Goal: Obtain resource: Download file/media

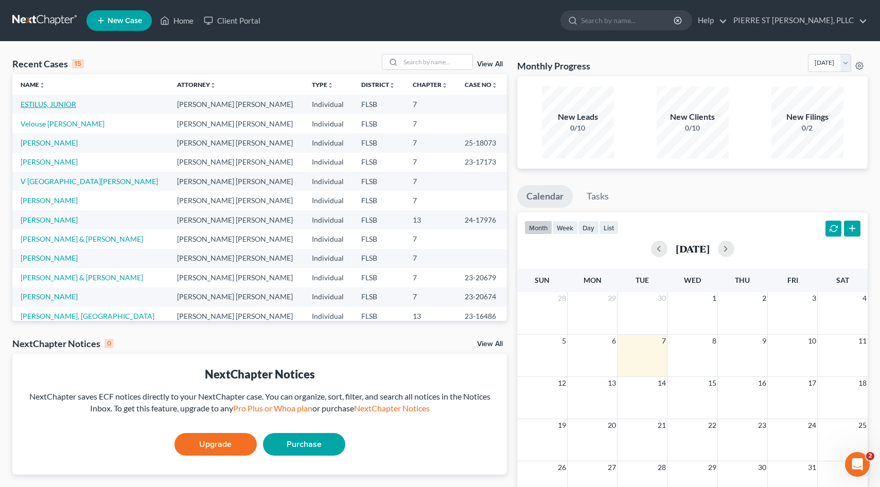
click at [50, 104] on link "ESTILUS, JUNIOR" at bounding box center [49, 104] width 56 height 9
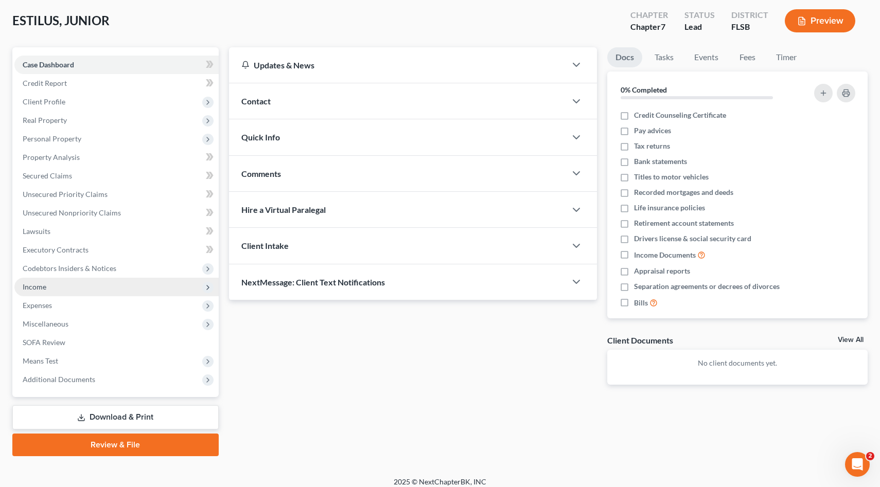
scroll to position [59, 0]
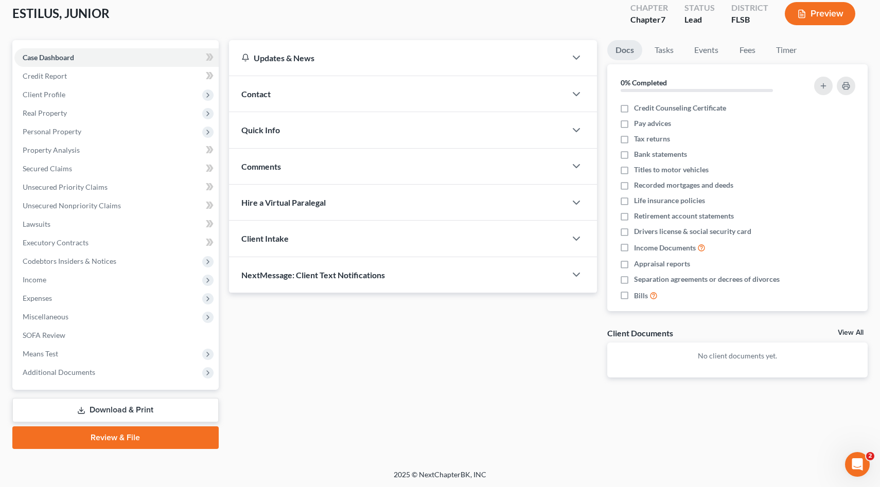
click at [106, 408] on link "Download & Print" at bounding box center [115, 410] width 206 height 24
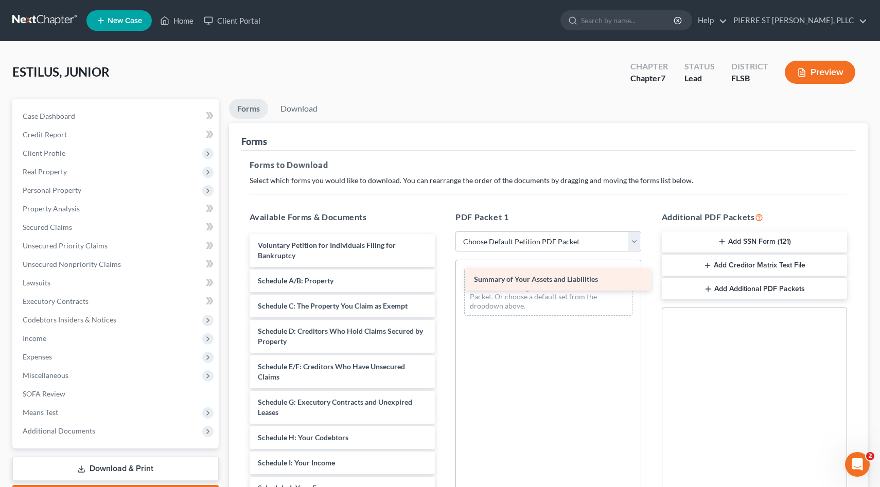
drag, startPoint x: 276, startPoint y: 282, endPoint x: 496, endPoint y: 280, distance: 220.2
click at [443, 280] on div "Summary of Your Assets and Liabilities Voluntary Petition for Individuals Filin…" at bounding box center [342, 488] width 202 height 508
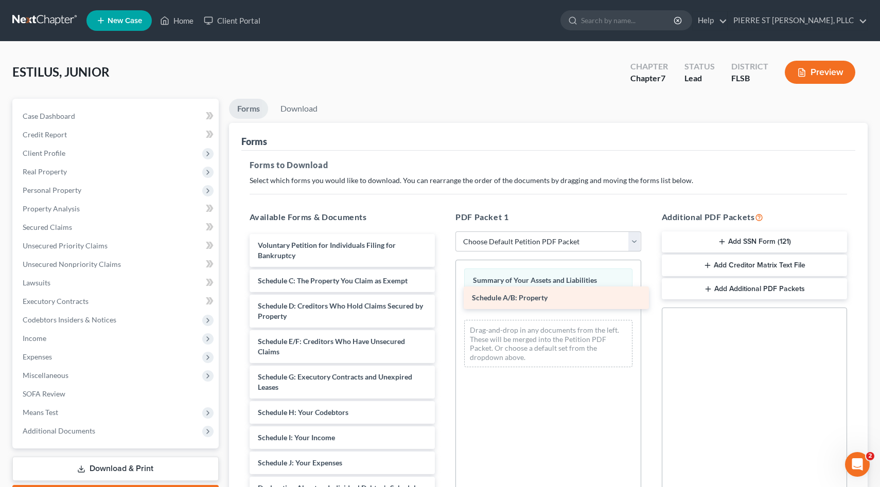
drag, startPoint x: 260, startPoint y: 280, endPoint x: 474, endPoint y: 297, distance: 214.7
click at [443, 297] on div "Schedule A/B: Property Voluntary Petition for Individuals Filing for Bankruptcy…" at bounding box center [342, 475] width 202 height 483
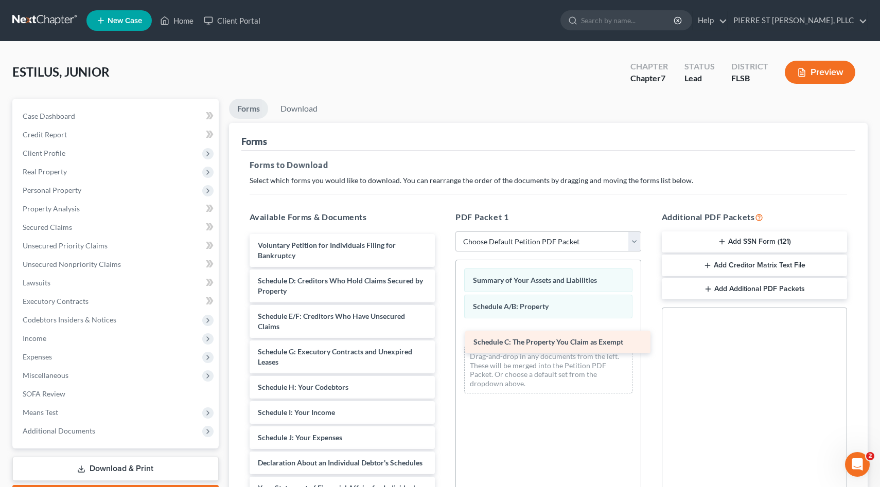
drag, startPoint x: 266, startPoint y: 277, endPoint x: 482, endPoint y: 338, distance: 224.2
click at [443, 338] on div "Schedule C: The Property You Claim as Exempt Voluntary Petition for Individuals…" at bounding box center [342, 463] width 202 height 458
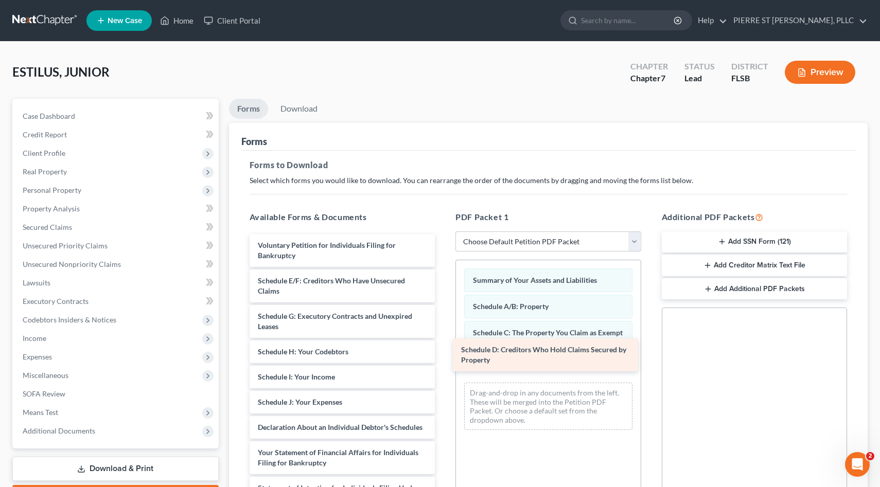
drag, startPoint x: 275, startPoint y: 281, endPoint x: 485, endPoint y: 352, distance: 221.4
click at [443, 352] on div "Schedule D: Creditors Who Hold Claims Secured by Property Voluntary Petition fo…" at bounding box center [342, 445] width 202 height 422
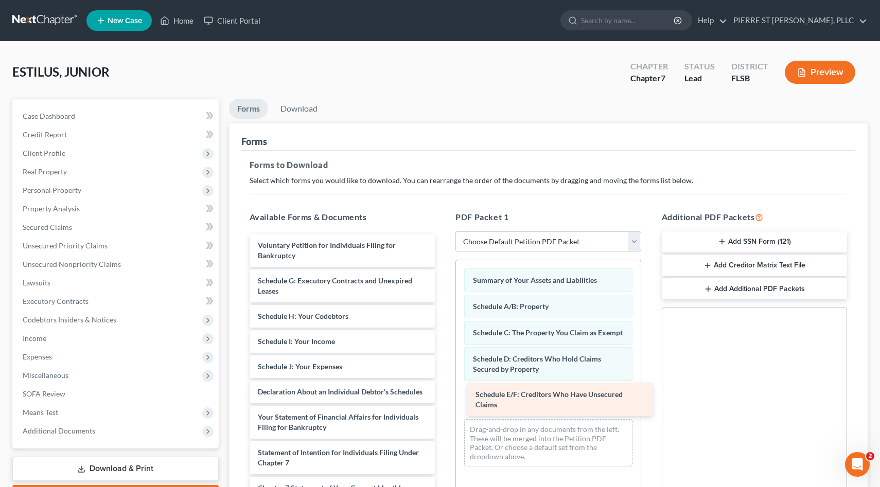
drag, startPoint x: 267, startPoint y: 278, endPoint x: 485, endPoint y: 392, distance: 245.7
click at [443, 392] on div "Schedule E/F: Creditors Who Have Unsecured Claims Voluntary Petition for Indivi…" at bounding box center [342, 427] width 202 height 387
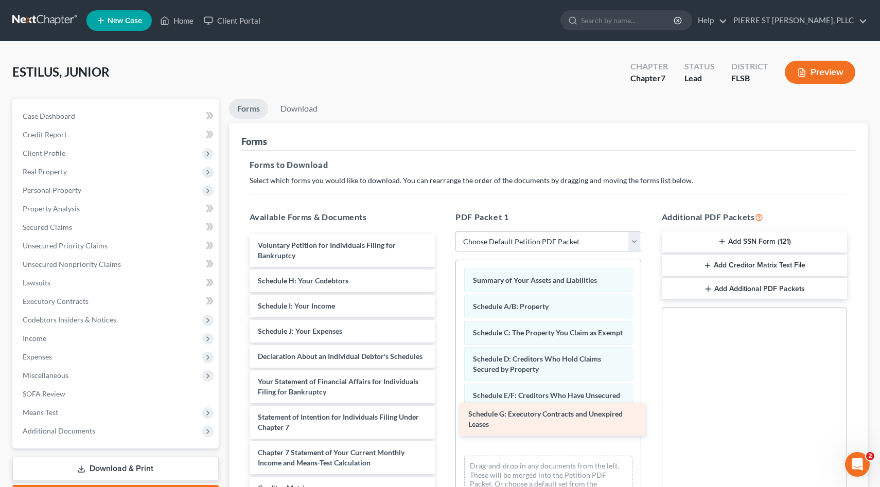
drag, startPoint x: 265, startPoint y: 279, endPoint x: 476, endPoint y: 413, distance: 249.3
click at [443, 413] on div "Schedule G: Executory Contracts and Unexpired Leases Voluntary Petition for Ind…" at bounding box center [342, 409] width 202 height 351
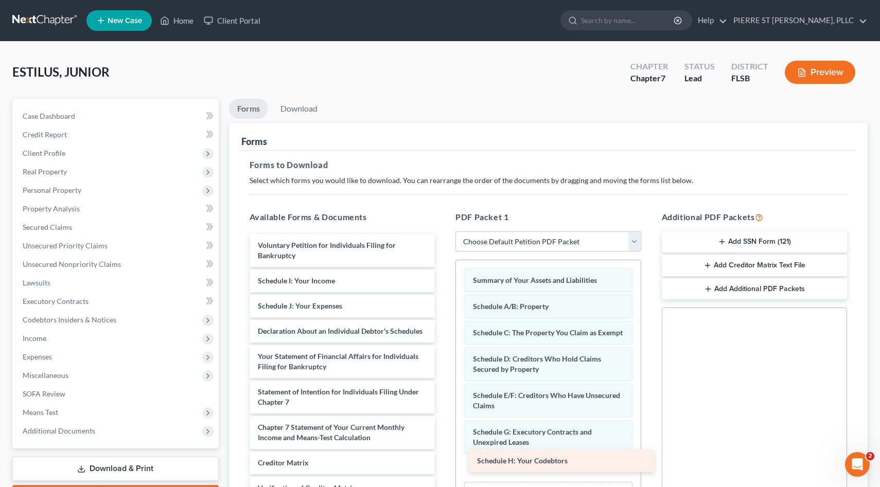
drag, startPoint x: 277, startPoint y: 282, endPoint x: 496, endPoint y: 462, distance: 284.3
click at [443, 462] on div "Schedule H: Your Codebtors Voluntary Petition for Individuals Filing for Bankru…" at bounding box center [342, 397] width 202 height 326
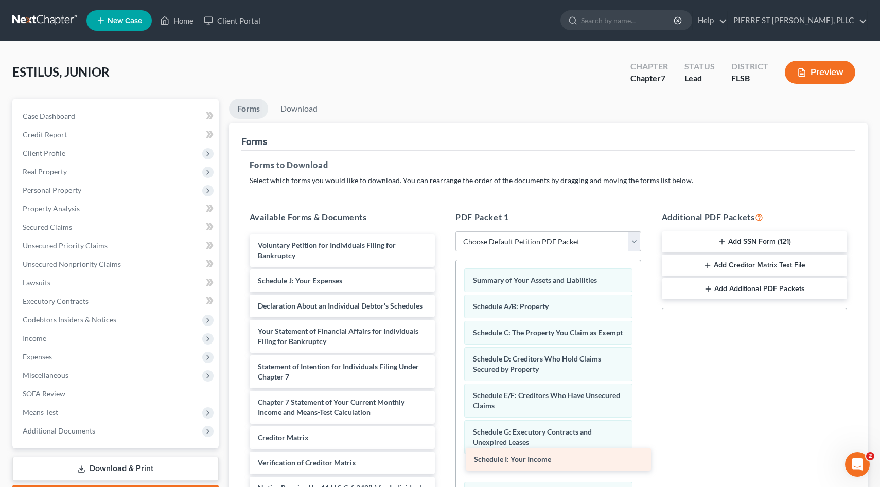
drag, startPoint x: 278, startPoint y: 282, endPoint x: 494, endPoint y: 461, distance: 280.6
click at [443, 461] on div "Schedule I: Your Income Voluntary Petition for Individuals Filing for Bankruptc…" at bounding box center [342, 384] width 202 height 301
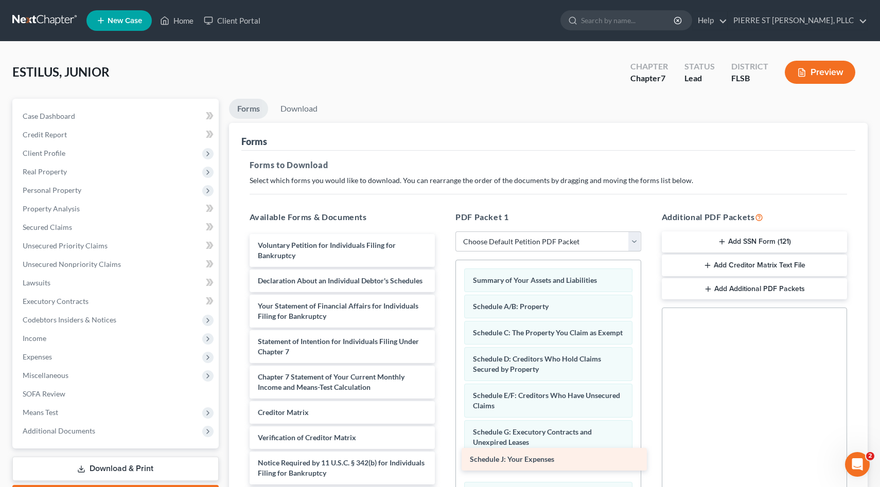
drag, startPoint x: 273, startPoint y: 281, endPoint x: 485, endPoint y: 461, distance: 277.7
click at [443, 461] on div "Schedule J: Your Expenses Voluntary Petition for Individuals Filing for Bankrup…" at bounding box center [342, 372] width 202 height 276
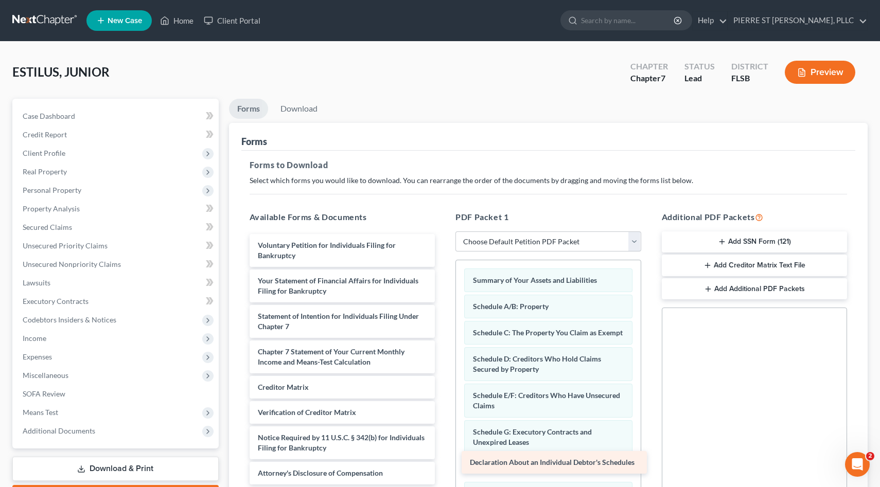
drag, startPoint x: 277, startPoint y: 286, endPoint x: 489, endPoint y: 468, distance: 279.4
click at [443, 468] on div "Declaration About an Individual Debtor's Schedules Voluntary Petition for Indiv…" at bounding box center [342, 359] width 202 height 250
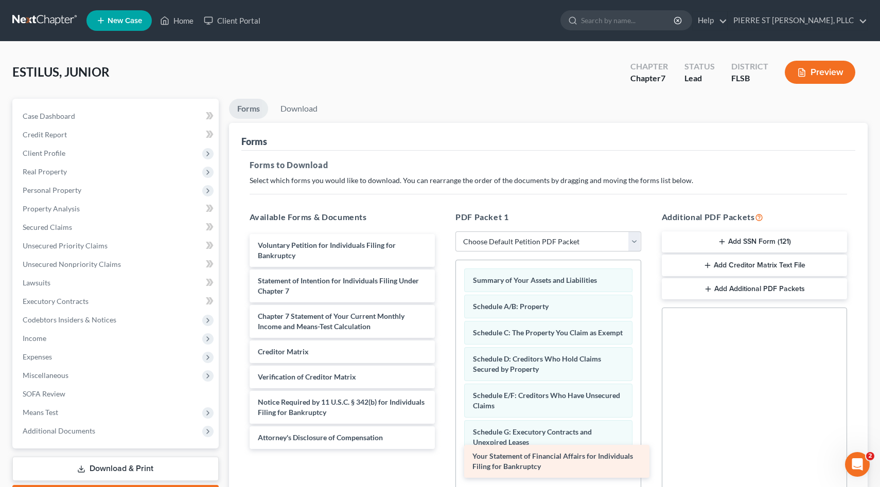
drag, startPoint x: 259, startPoint y: 285, endPoint x: 473, endPoint y: 461, distance: 277.4
click at [443, 449] on div "Your Statement of Financial Affairs for Individuals Filing for Bankruptcy Volun…" at bounding box center [342, 341] width 202 height 215
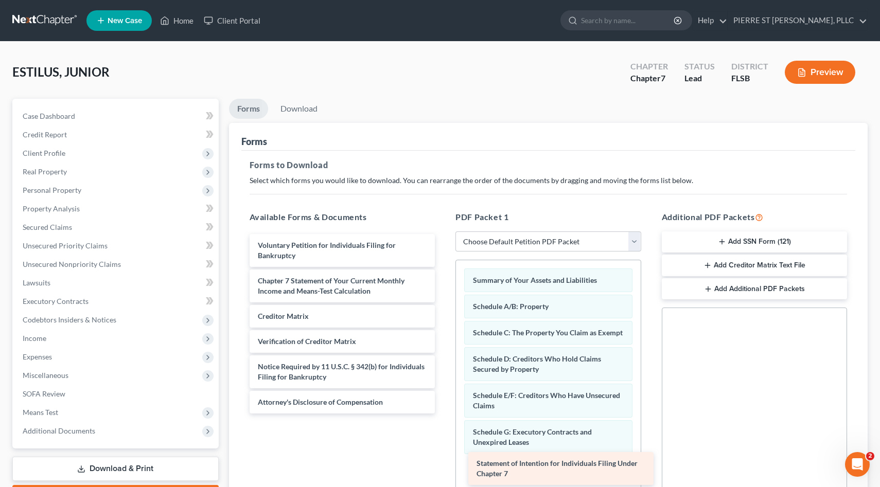
drag, startPoint x: 263, startPoint y: 280, endPoint x: 482, endPoint y: 463, distance: 285.2
click at [443, 414] on div "Statement of Intention for Individuals Filing Under Chapter 7 Voluntary Petitio…" at bounding box center [342, 324] width 202 height 180
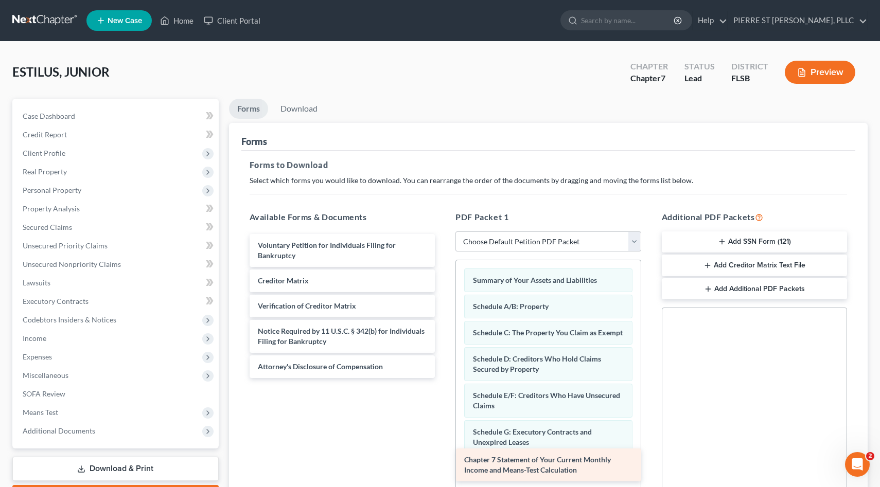
drag, startPoint x: 261, startPoint y: 286, endPoint x: 467, endPoint y: 465, distance: 273.4
click at [443, 378] on div "Chapter 7 Statement of Your Current Monthly Income and Means-Test Calculation V…" at bounding box center [342, 306] width 202 height 144
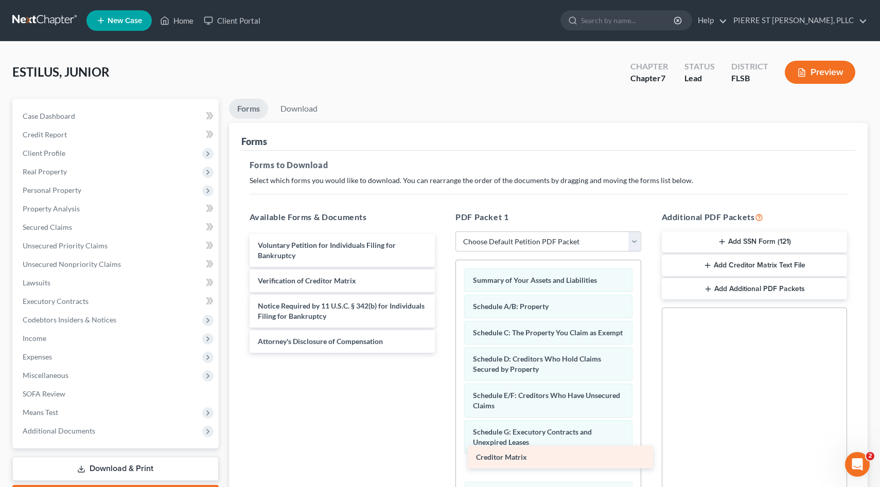
drag, startPoint x: 265, startPoint y: 281, endPoint x: 483, endPoint y: 458, distance: 280.8
click at [443, 353] on div "Creditor Matrix Voluntary Petition for Individuals Filing for Bankruptcy Credit…" at bounding box center [342, 293] width 202 height 119
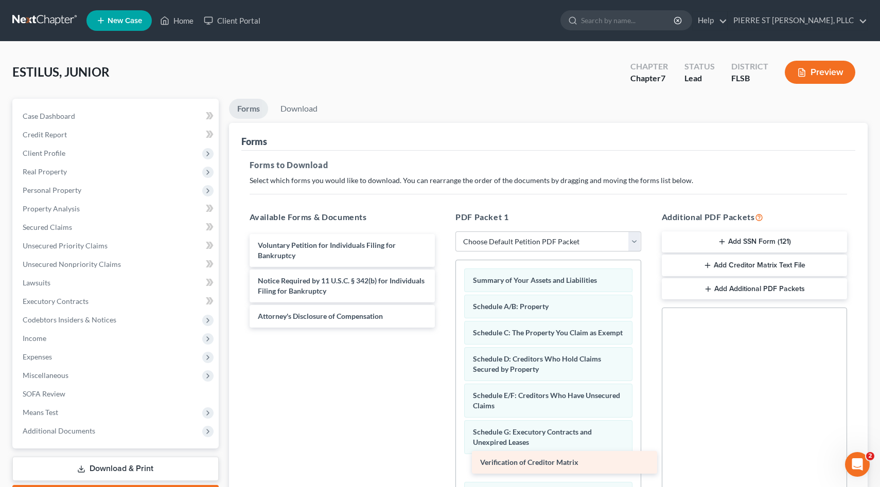
drag, startPoint x: 267, startPoint y: 281, endPoint x: 489, endPoint y: 463, distance: 287.3
click at [443, 328] on div "Verification of Creditor Matrix Voluntary Petition for Individuals Filing for B…" at bounding box center [342, 281] width 202 height 94
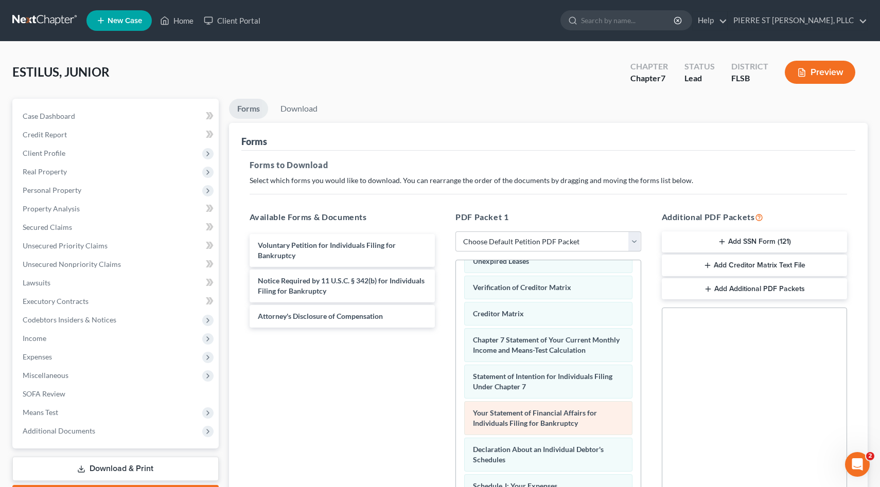
scroll to position [178, 0]
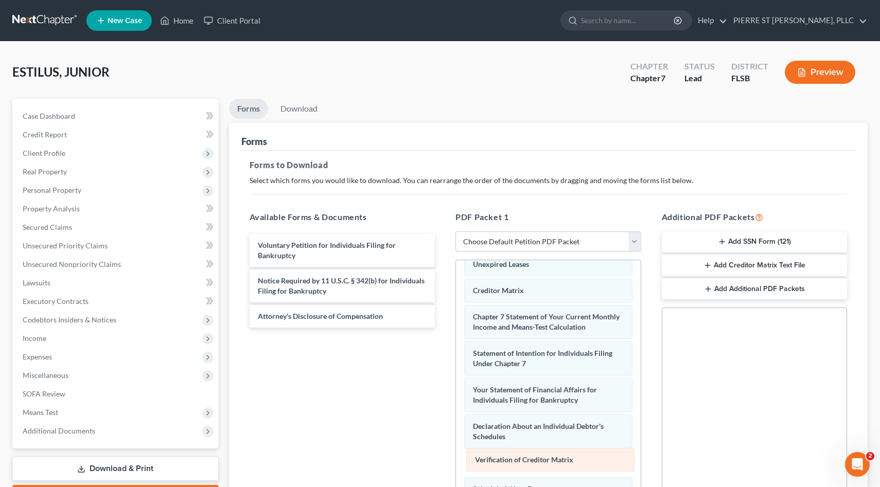
drag, startPoint x: 480, startPoint y: 291, endPoint x: 482, endPoint y: 461, distance: 169.8
click at [482, 461] on div "Verification of Creditor Matrix Summary of Your Assets and Liabilities Schedule…" at bounding box center [548, 346] width 185 height 529
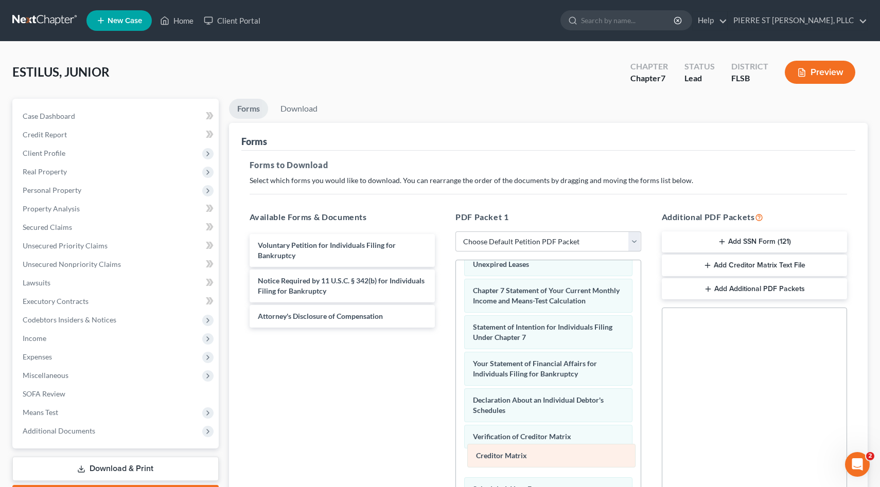
drag, startPoint x: 475, startPoint y: 292, endPoint x: 478, endPoint y: 458, distance: 165.7
click at [478, 458] on div "Creditor Matrix Summary of Your Assets and Liabilities Schedule A/B: Property S…" at bounding box center [548, 346] width 185 height 529
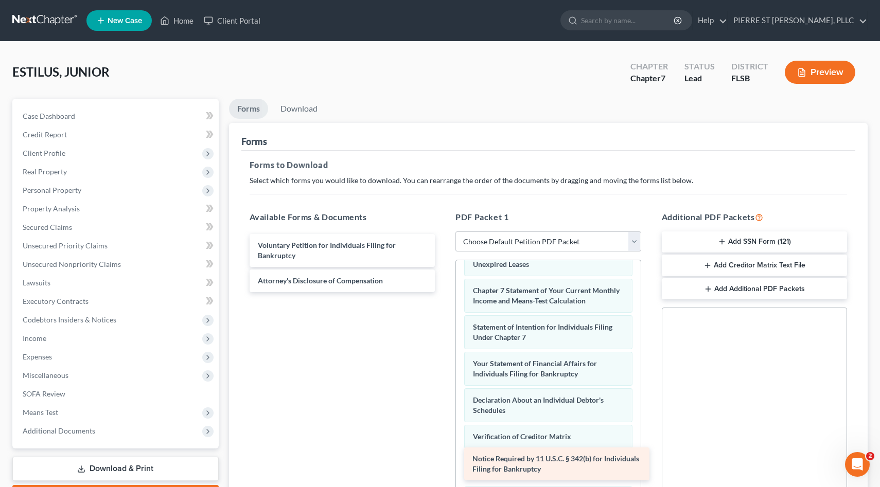
drag, startPoint x: 260, startPoint y: 280, endPoint x: 474, endPoint y: 459, distance: 279.0
click at [443, 292] on div "Notice Required by 11 U.S.C. § 342(b) for Individuals Filing for Bankruptcy Vol…" at bounding box center [342, 263] width 202 height 58
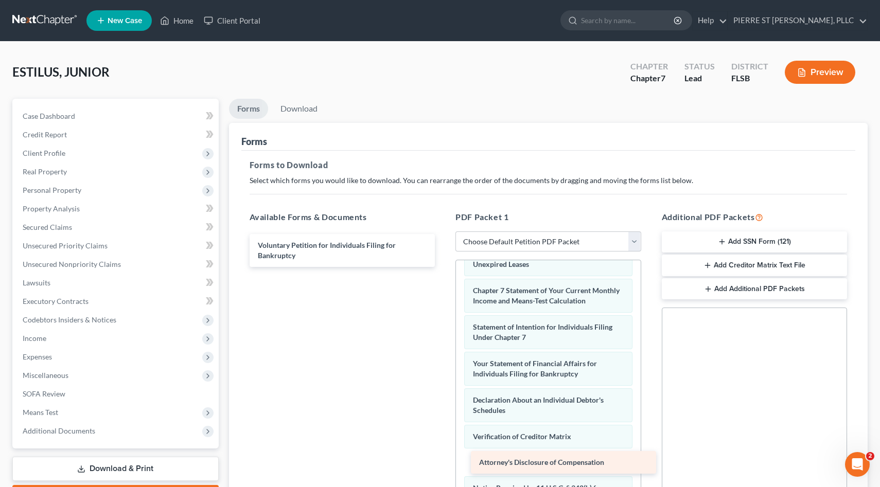
drag, startPoint x: 264, startPoint y: 279, endPoint x: 486, endPoint y: 461, distance: 286.5
click at [443, 267] on div "Attorney's Disclosure of Compensation Voluntary Petition for Individuals Filing…" at bounding box center [342, 250] width 202 height 33
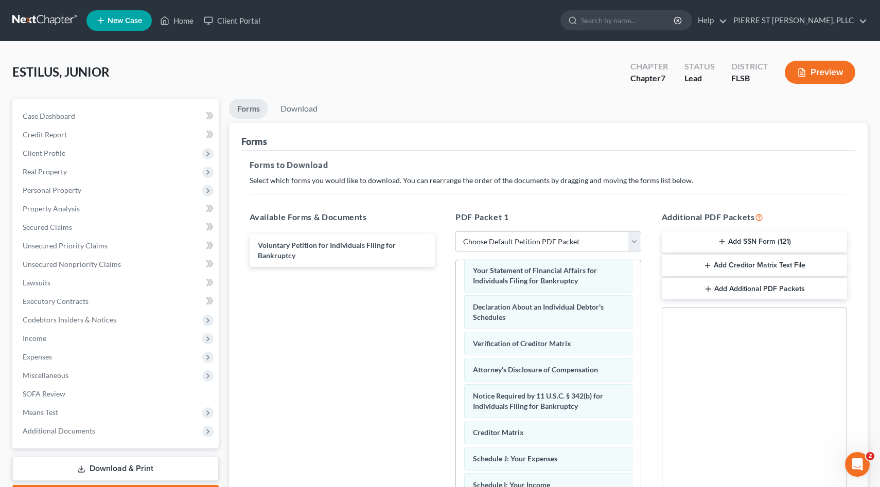
scroll to position [273, 0]
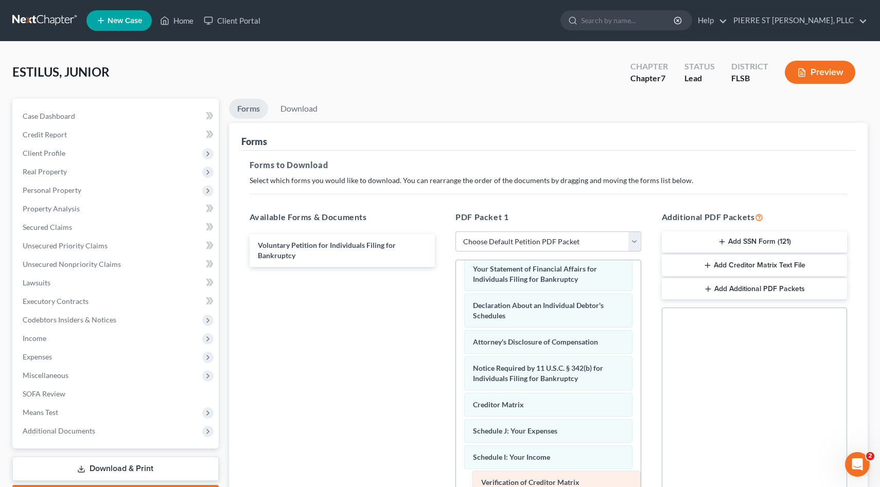
drag, startPoint x: 475, startPoint y: 340, endPoint x: 483, endPoint y: 482, distance: 142.2
click at [483, 482] on div "Verification of Creditor Matrix Summary of Your Assets and Liabilities Schedule…" at bounding box center [548, 284] width 185 height 592
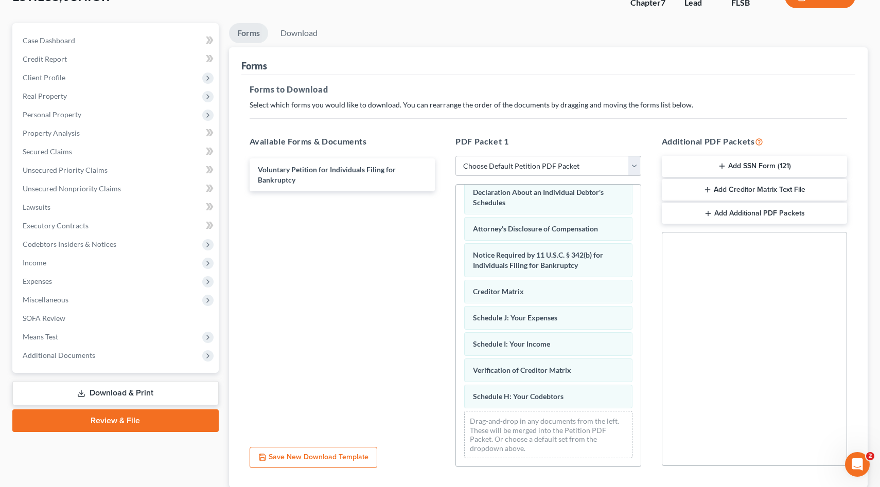
scroll to position [77, 0]
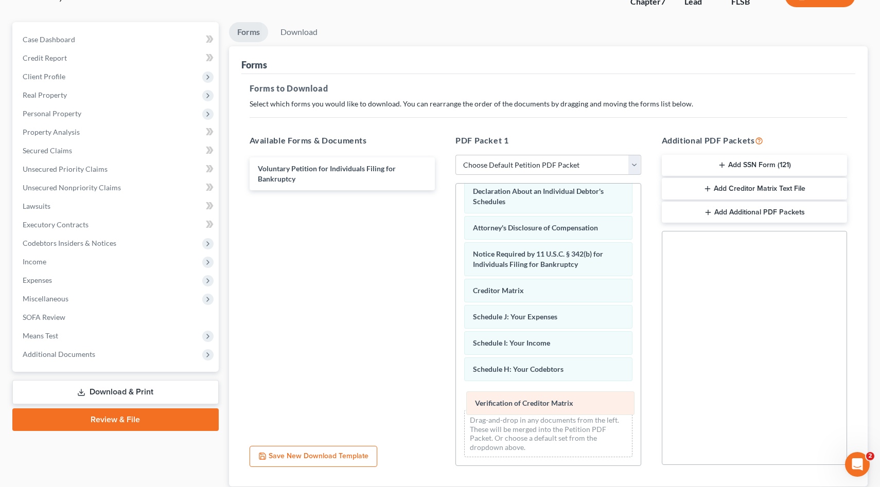
drag, startPoint x: 480, startPoint y: 373, endPoint x: 482, endPoint y: 408, distance: 35.1
click at [482, 408] on div "Verification of Creditor Matrix Summary of Your Assets and Liabilities Schedule…" at bounding box center [548, 169] width 185 height 592
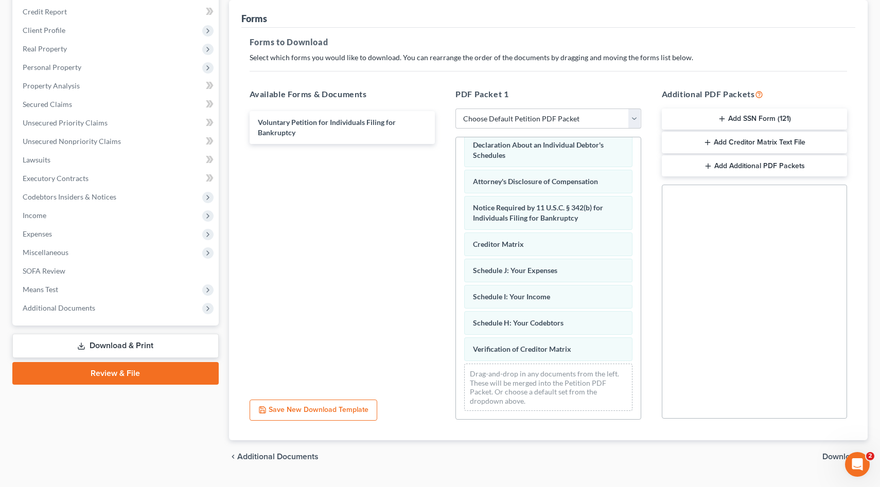
scroll to position [125, 0]
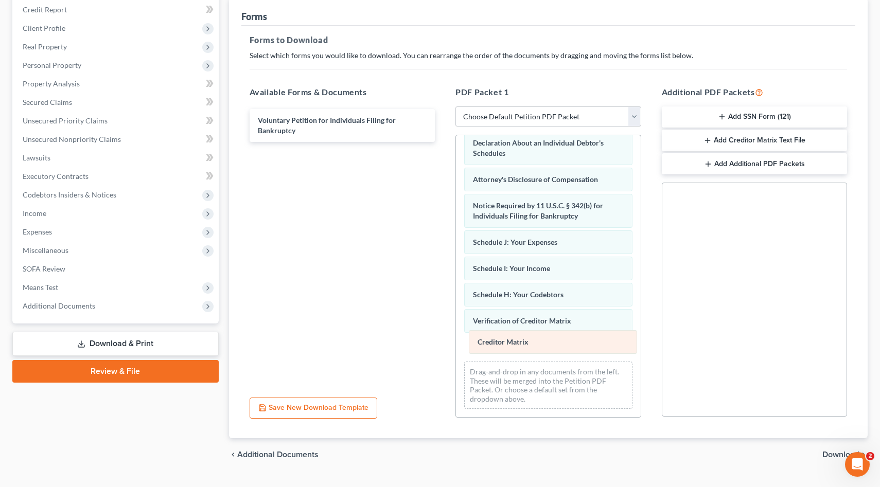
drag, startPoint x: 471, startPoint y: 240, endPoint x: 476, endPoint y: 339, distance: 99.9
click at [476, 339] on div "Creditor Matrix Summary of Your Assets and Liabilities Schedule A/B: Property S…" at bounding box center [548, 121] width 185 height 592
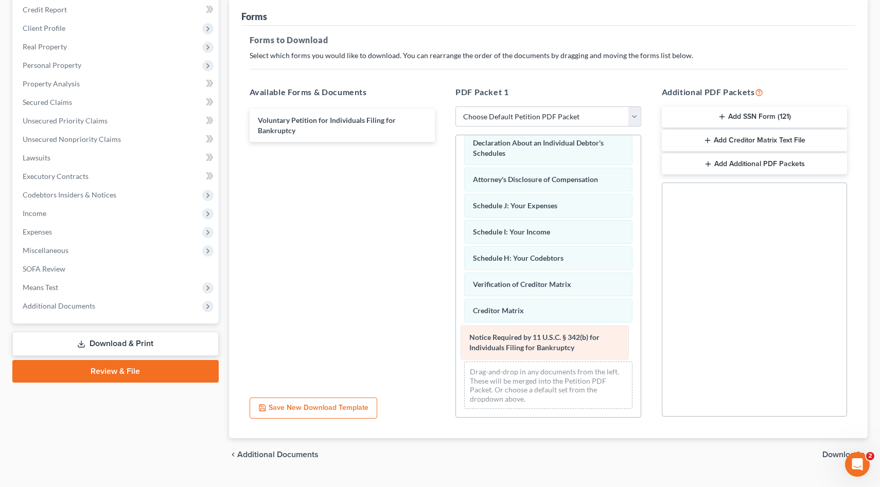
drag, startPoint x: 475, startPoint y: 211, endPoint x: 470, endPoint y: 342, distance: 131.2
click at [470, 342] on div "Notice Required by 11 U.S.C. § 342(b) for Individuals Filing for Bankruptcy Sum…" at bounding box center [548, 121] width 185 height 592
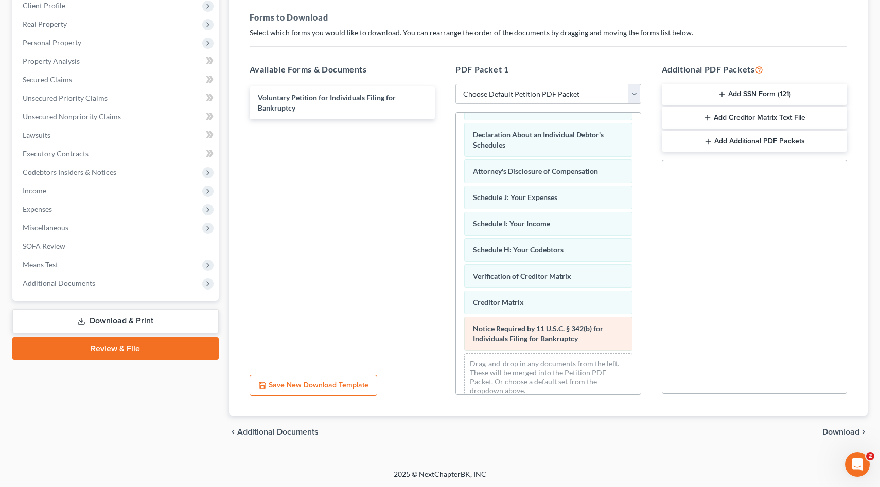
scroll to position [294, 0]
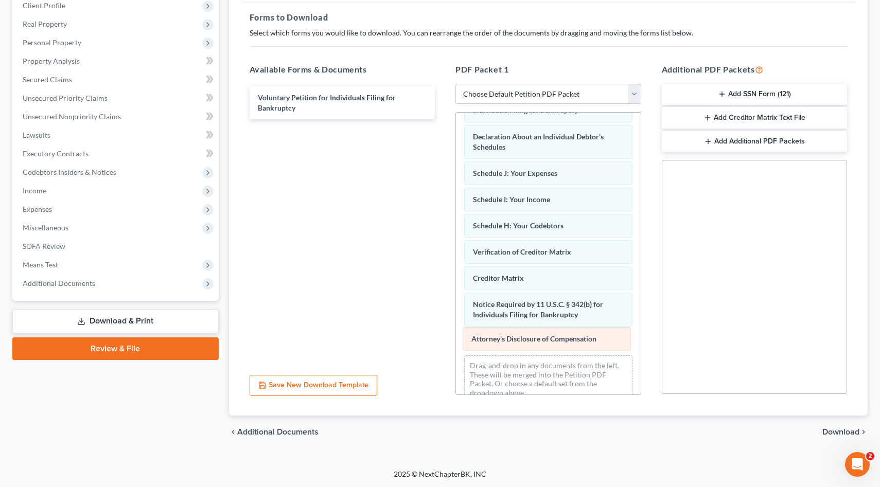
drag, startPoint x: 469, startPoint y: 174, endPoint x: 468, endPoint y: 341, distance: 166.1
click at [468, 341] on div "Attorney's Disclosure of Compensation Summary of Your Assets and Liabilities Sc…" at bounding box center [548, 115] width 185 height 592
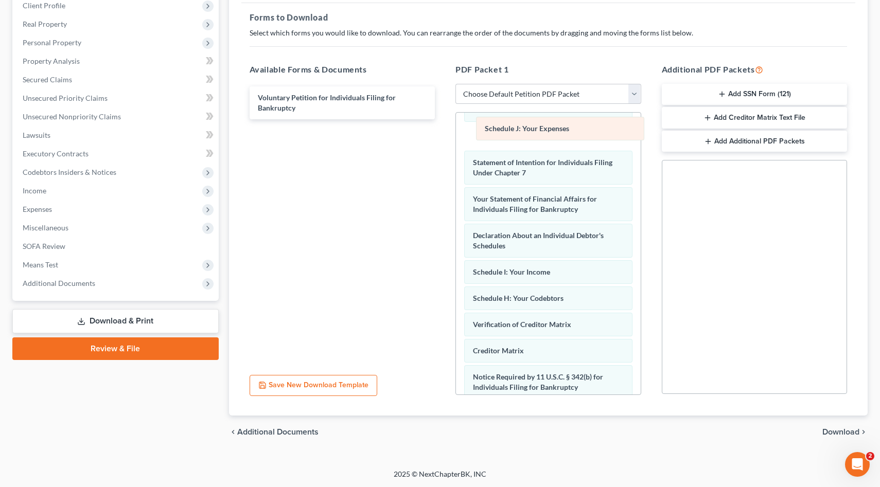
scroll to position [195, 0]
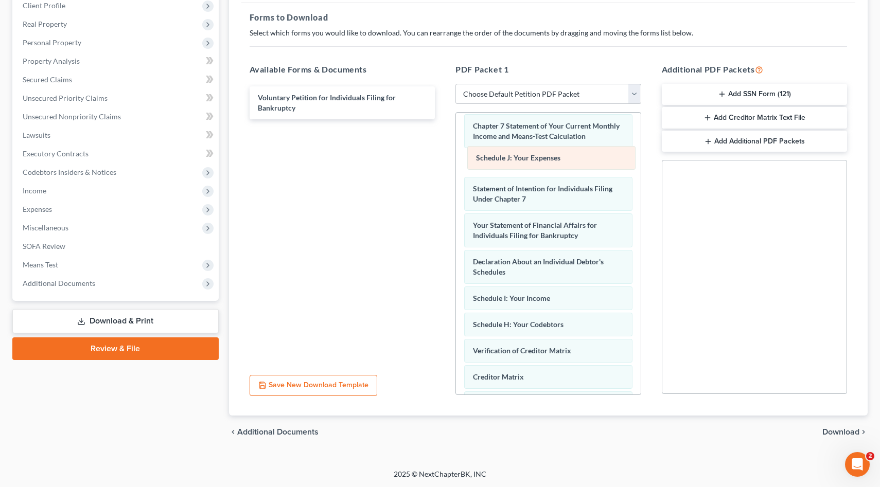
drag, startPoint x: 470, startPoint y: 275, endPoint x: 471, endPoint y: 161, distance: 113.7
click at [471, 161] on div "Schedule J: Your Expenses Summary of Your Assets and Liabilities Schedule A/B: …" at bounding box center [548, 214] width 185 height 592
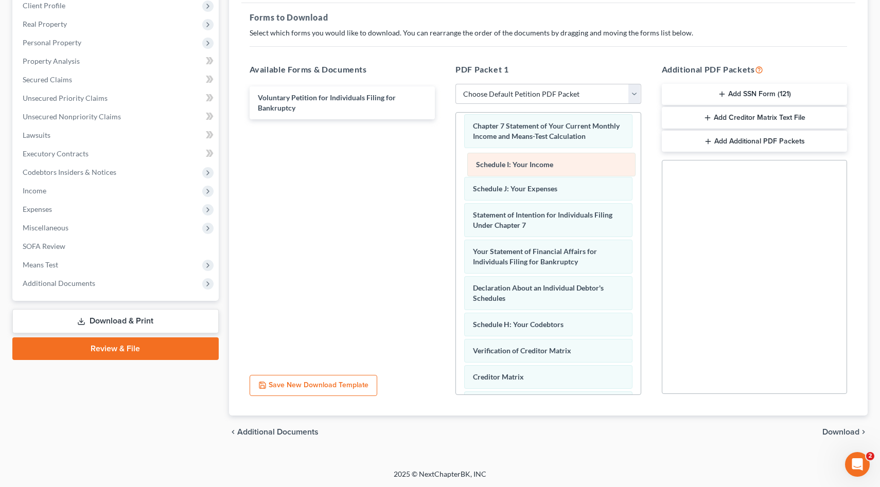
drag, startPoint x: 480, startPoint y: 297, endPoint x: 482, endPoint y: 166, distance: 131.7
click at [482, 166] on div "Schedule I: Your Income Summary of Your Assets and Liabilities Schedule A/B: Pr…" at bounding box center [548, 214] width 185 height 592
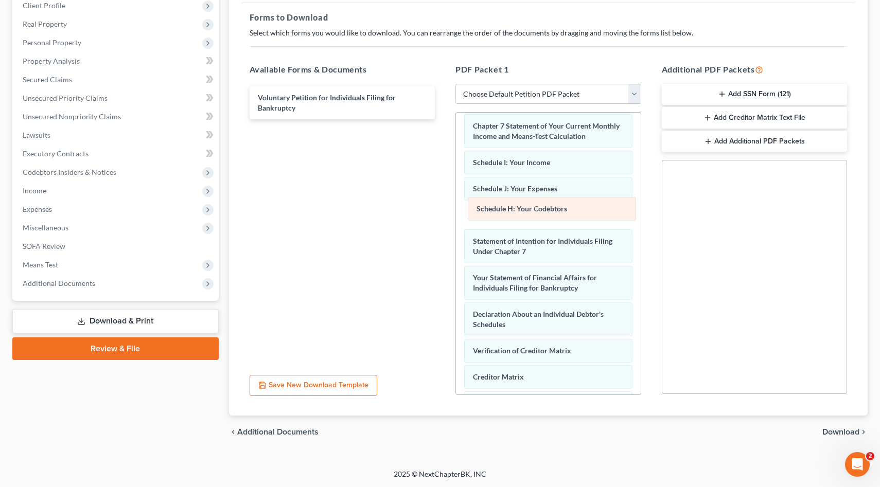
drag, startPoint x: 511, startPoint y: 327, endPoint x: 514, endPoint y: 211, distance: 115.3
click at [514, 211] on div "Schedule H: Your Codebtors Summary of Your Assets and Liabilities Schedule A/B:…" at bounding box center [548, 214] width 185 height 592
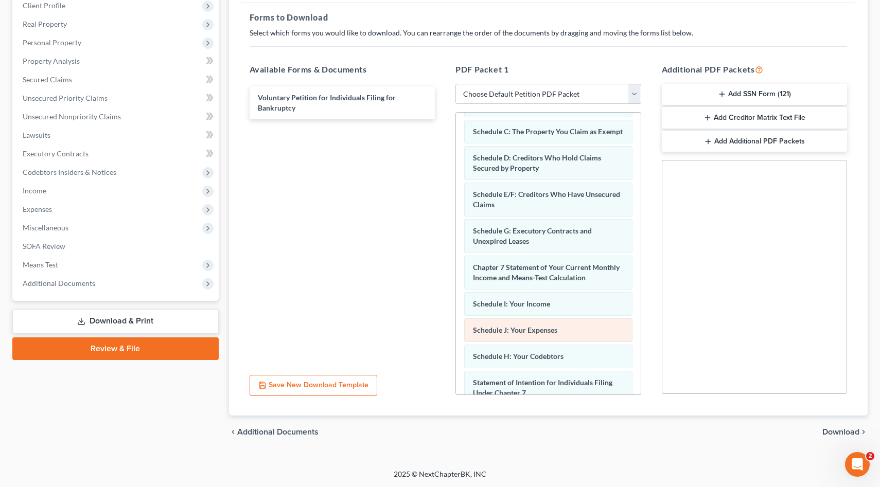
scroll to position [55, 0]
click at [492, 331] on span "Schedule J: Your Expenses" at bounding box center [515, 328] width 84 height 9
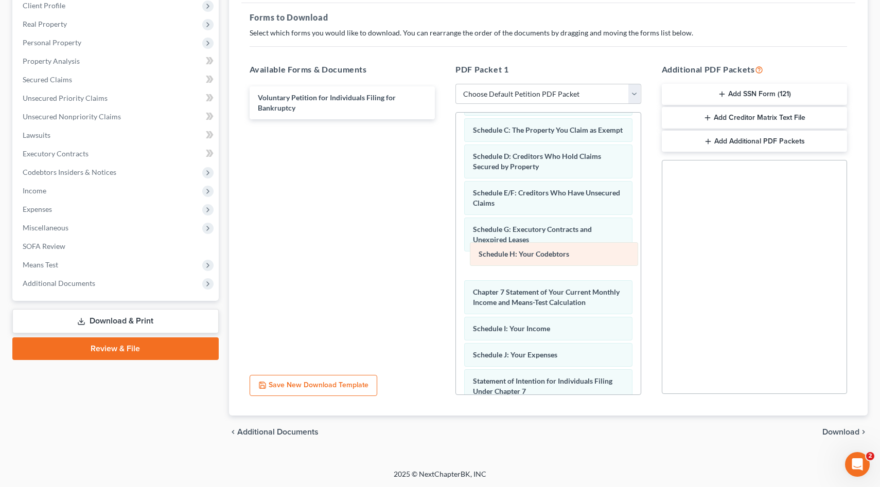
drag, startPoint x: 481, startPoint y: 355, endPoint x: 487, endPoint y: 255, distance: 100.5
click at [487, 255] on div "Schedule H: Your Codebtors Summary of Your Assets and Liabilities Schedule A/B:…" at bounding box center [548, 354] width 185 height 592
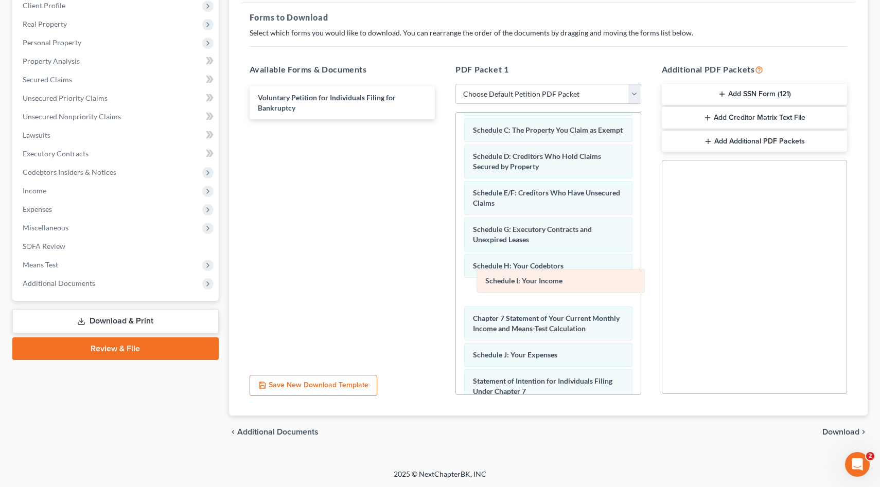
drag, startPoint x: 480, startPoint y: 331, endPoint x: 492, endPoint y: 284, distance: 48.9
click at [492, 284] on div "Schedule I: Your Income Summary of Your Assets and Liabilities Schedule A/B: Pr…" at bounding box center [548, 354] width 185 height 592
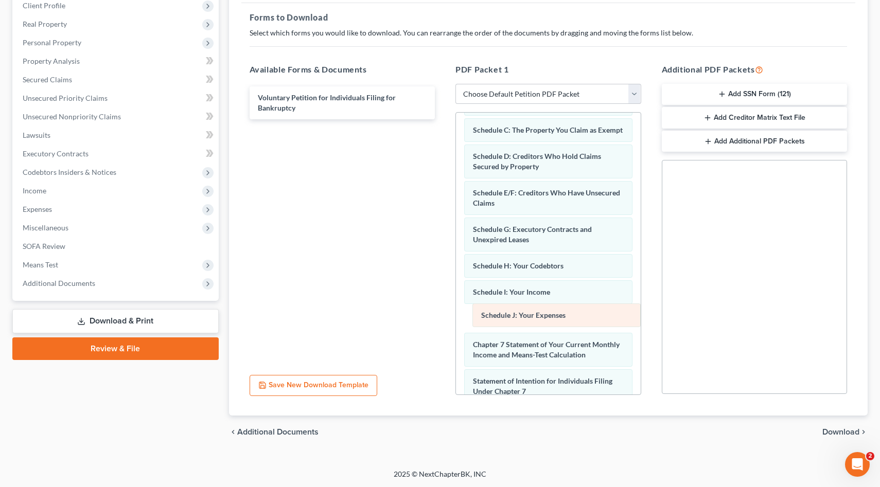
drag, startPoint x: 486, startPoint y: 358, endPoint x: 494, endPoint y: 319, distance: 39.9
click at [494, 319] on div "Schedule J: Your Expenses Summary of Your Assets and Liabilities Schedule A/B: …" at bounding box center [548, 354] width 185 height 592
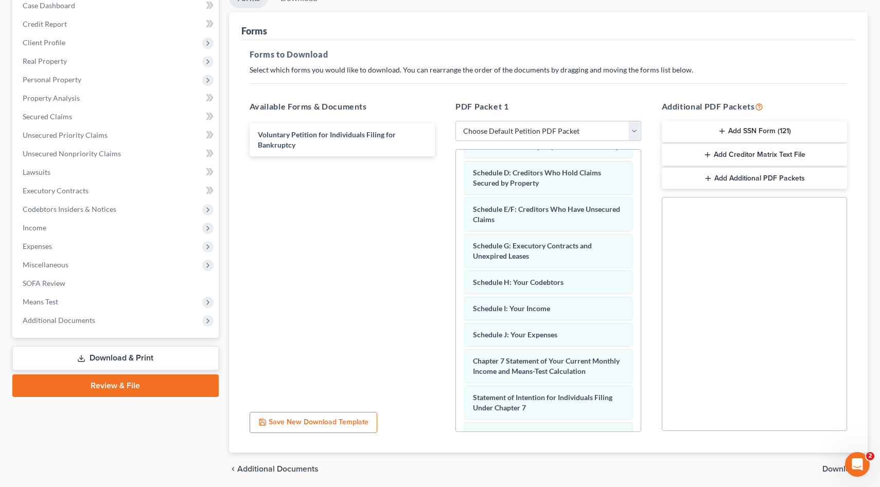
scroll to position [80, 0]
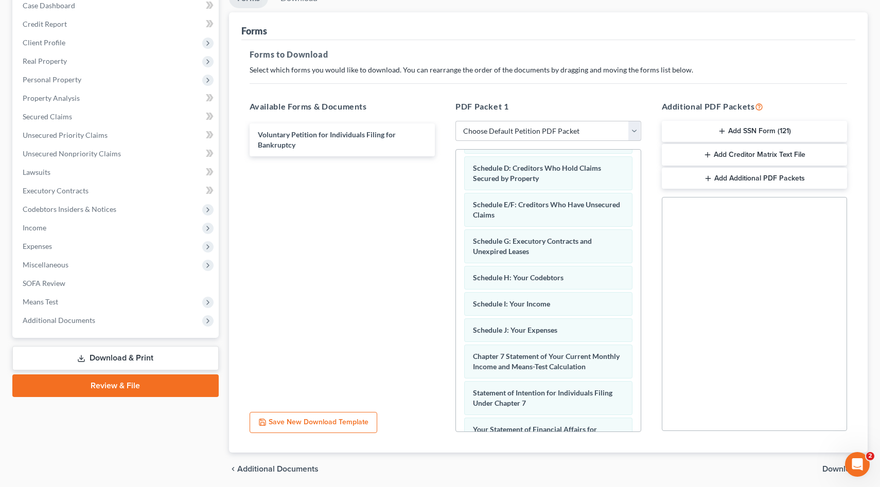
click at [110, 360] on link "Download & Print" at bounding box center [115, 358] width 206 height 24
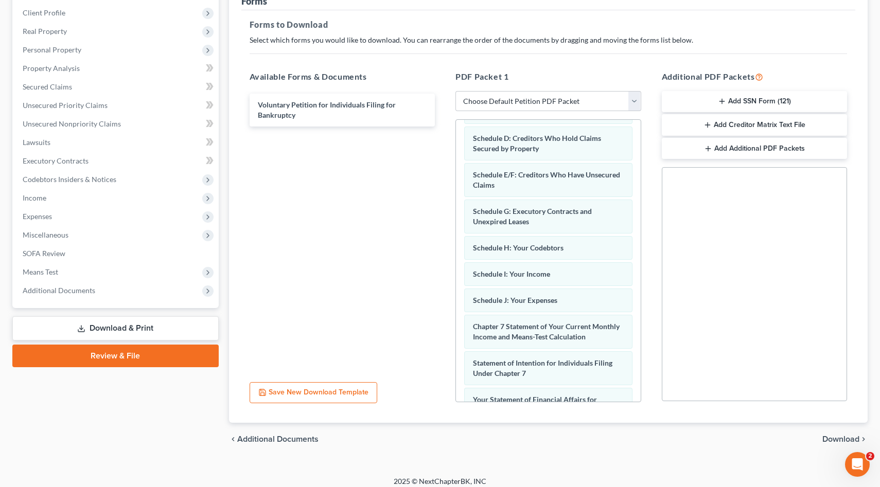
scroll to position [148, 0]
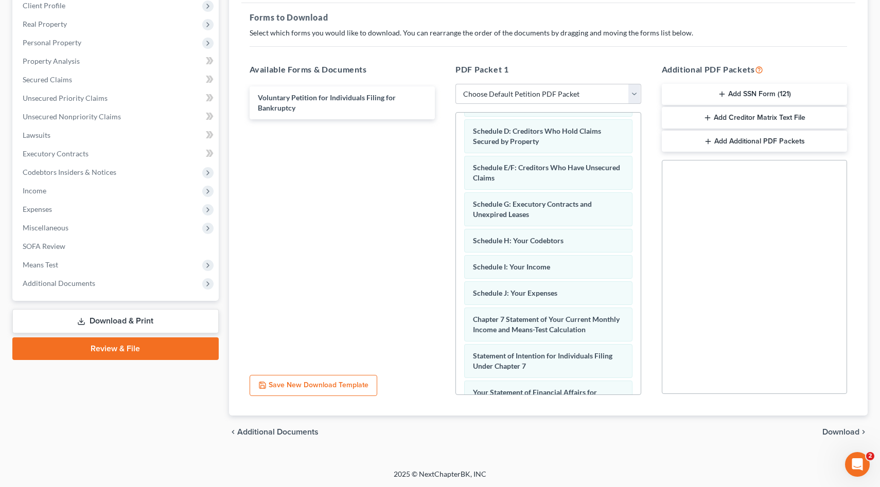
click at [841, 432] on span "Download" at bounding box center [840, 432] width 37 height 8
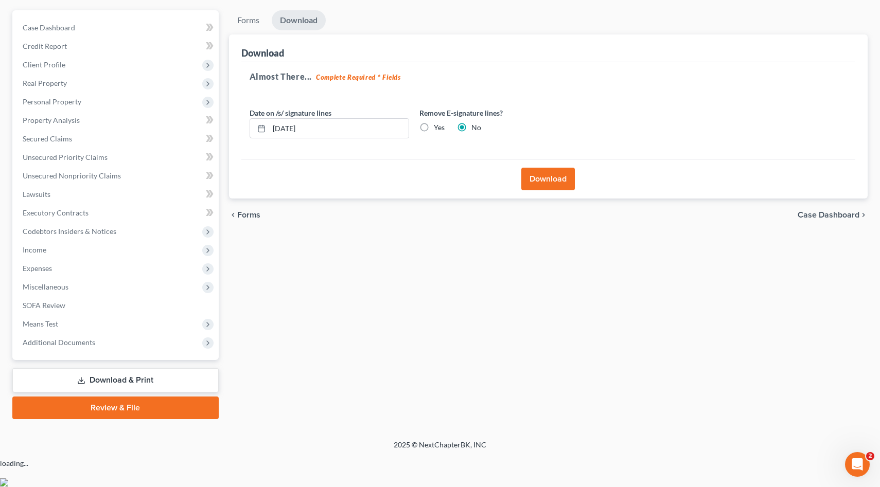
scroll to position [59, 0]
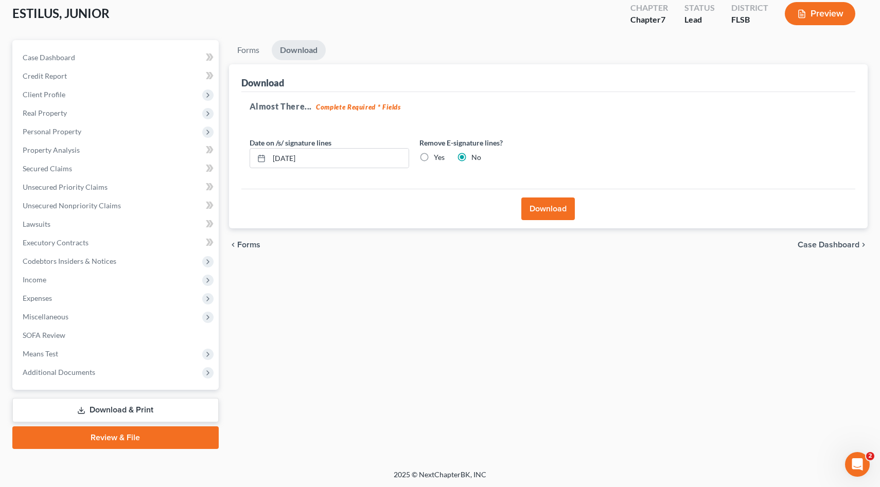
click at [549, 206] on button "Download" at bounding box center [547, 209] width 53 height 23
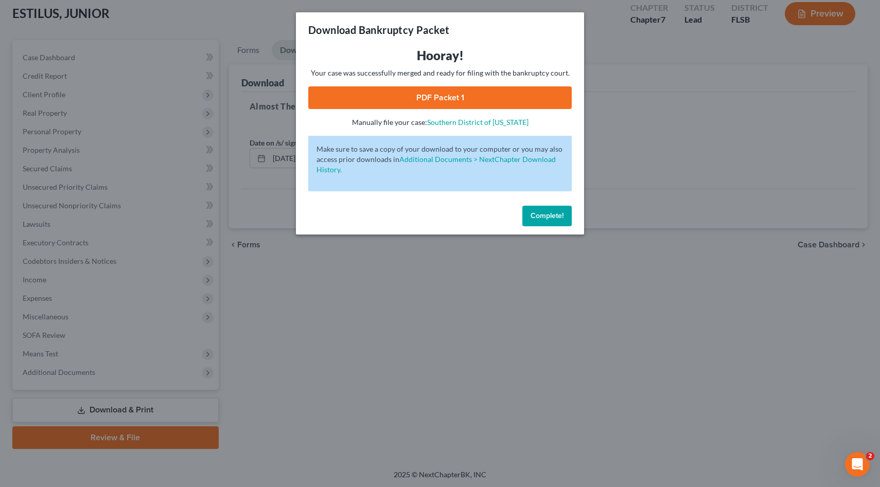
click at [434, 96] on link "PDF Packet 1" at bounding box center [439, 97] width 263 height 23
click at [547, 213] on span "Complete!" at bounding box center [546, 215] width 33 height 9
